Goal: Check status

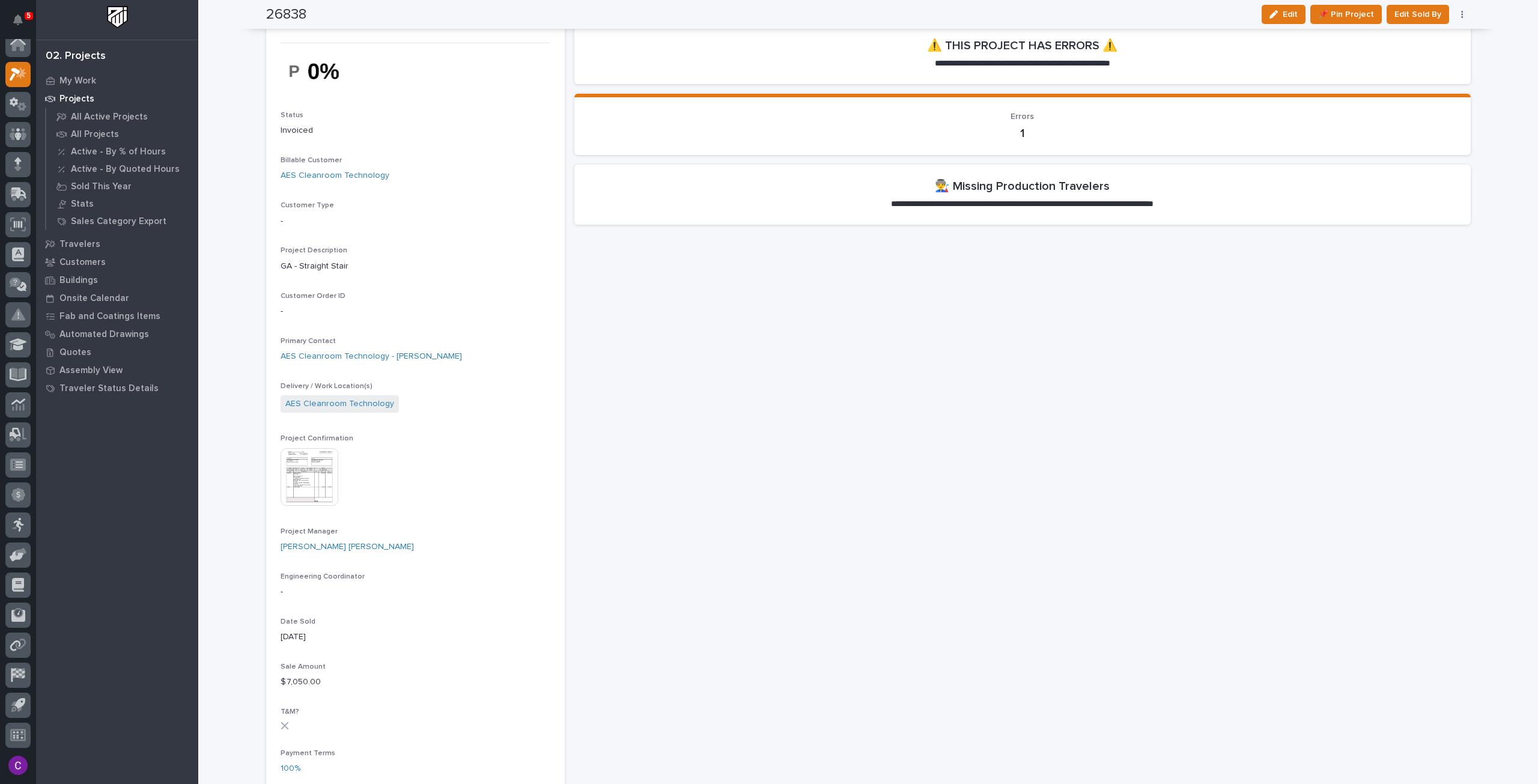
scroll to position [120, 0]
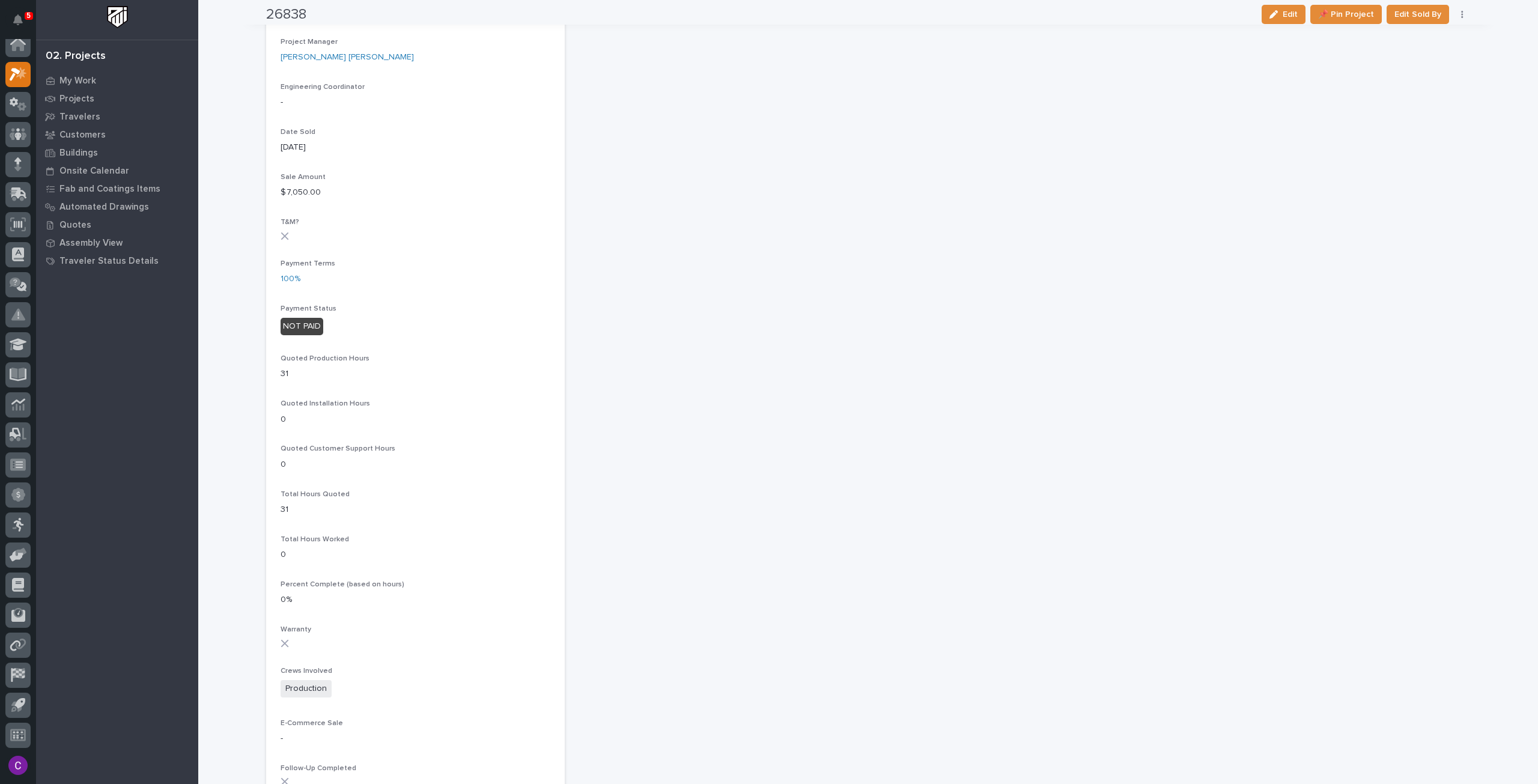
scroll to position [550, 0]
drag, startPoint x: 323, startPoint y: 325, endPoint x: 277, endPoint y: 329, distance: 46.2
click at [281, 329] on p "NOT PAID" at bounding box center [415, 325] width 270 height 17
click at [445, 326] on p "NOT PAID" at bounding box center [415, 325] width 270 height 17
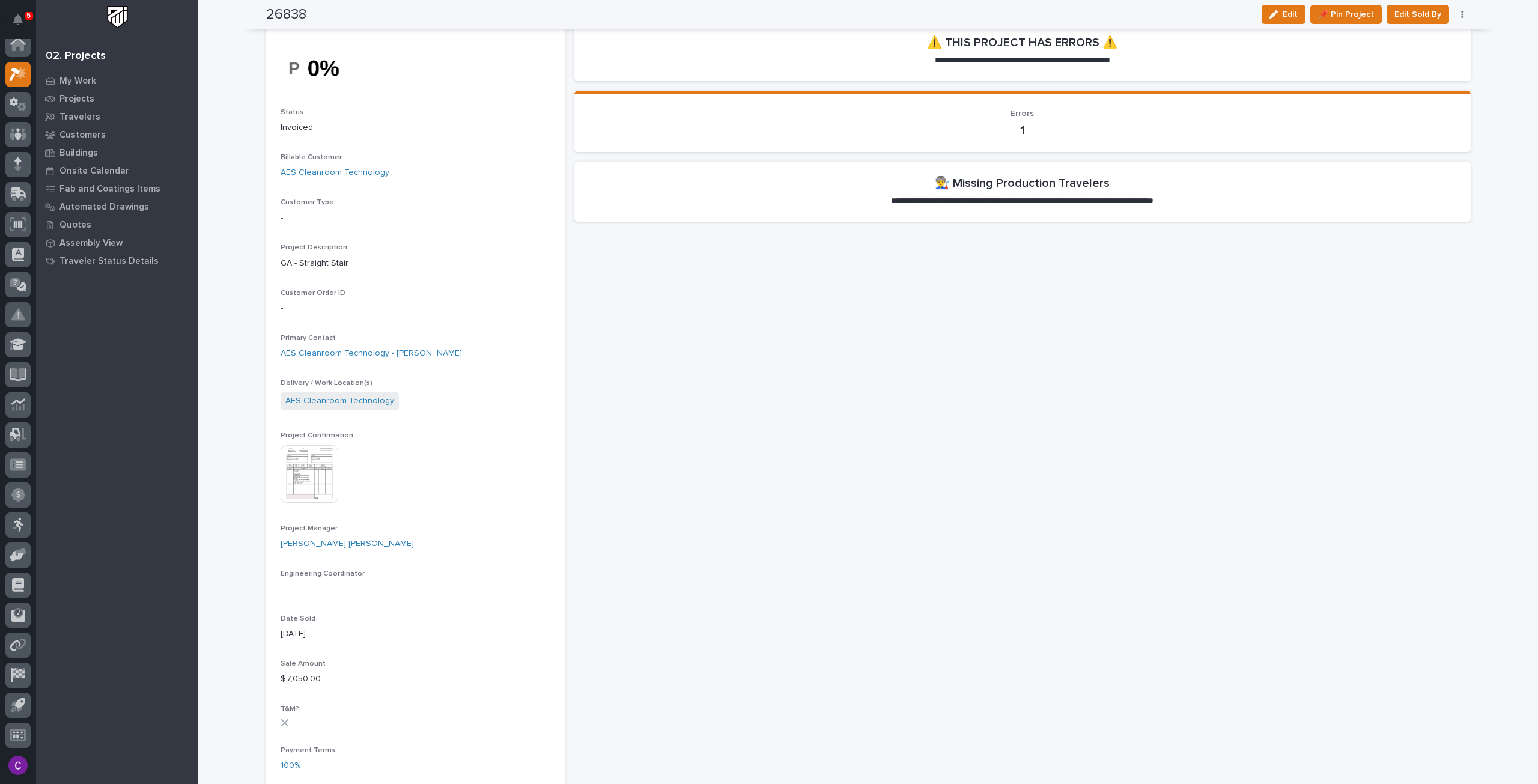
scroll to position [0, 0]
